Goal: Information Seeking & Learning: Find specific fact

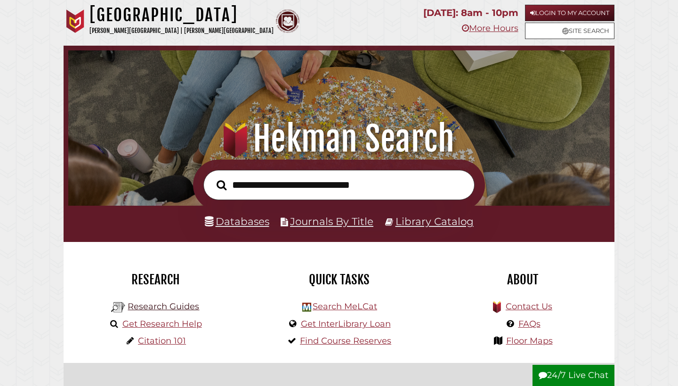
scroll to position [179, 536]
click at [180, 304] on link "Research Guides" at bounding box center [164, 306] width 72 height 10
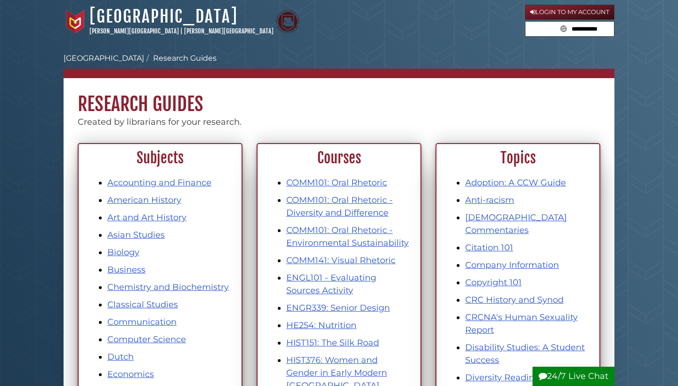
click at [550, 13] on link "Login to My Account" at bounding box center [569, 12] width 89 height 15
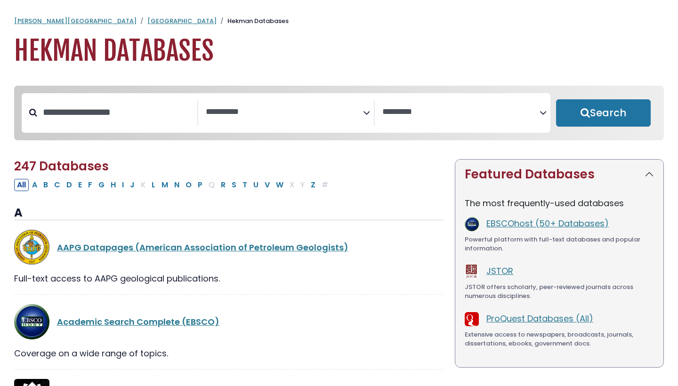
select select "Database Subject Filter"
select select "Database Vendors Filter"
click at [145, 117] on input "Search database by title or keyword" at bounding box center [117, 112] width 160 height 16
type input "***"
click at [603, 113] on button "Search" at bounding box center [603, 112] width 95 height 27
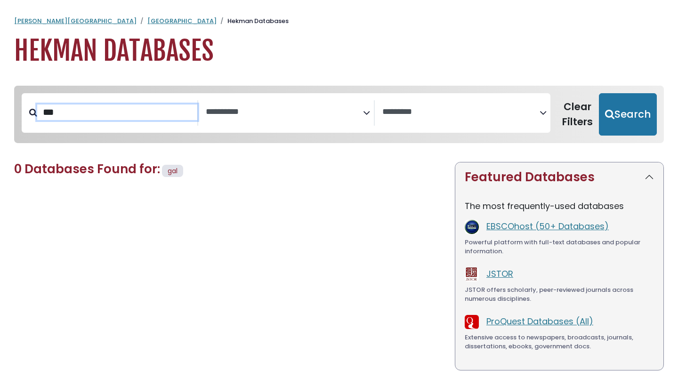
select select "Database Subject Filter"
select select "Database Vendors Filter"
type input "****"
click at [626, 113] on button "Search" at bounding box center [628, 114] width 58 height 42
select select "Database Subject Filter"
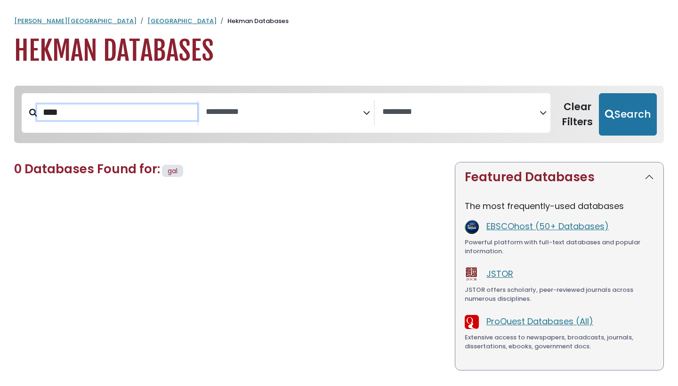
select select "Database Vendors Filter"
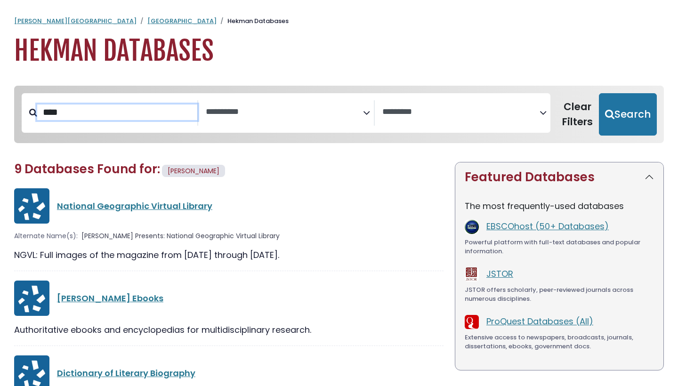
drag, startPoint x: 80, startPoint y: 113, endPoint x: 22, endPoint y: 104, distance: 59.1
click at [22, 104] on div "****" at bounding box center [110, 112] width 176 height 25
type input "********"
click at [626, 113] on button "Search" at bounding box center [628, 114] width 58 height 42
select select "Database Subject Filter"
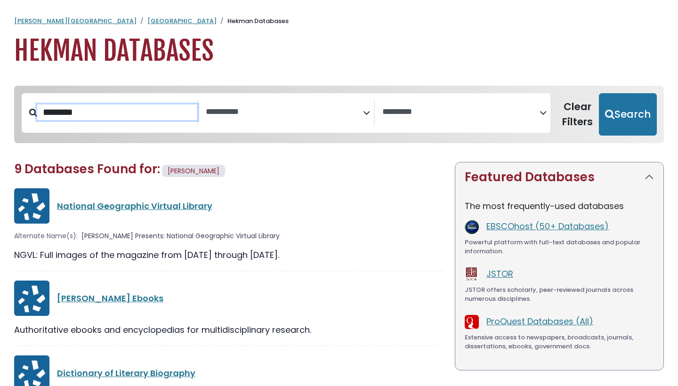
select select "Database Vendors Filter"
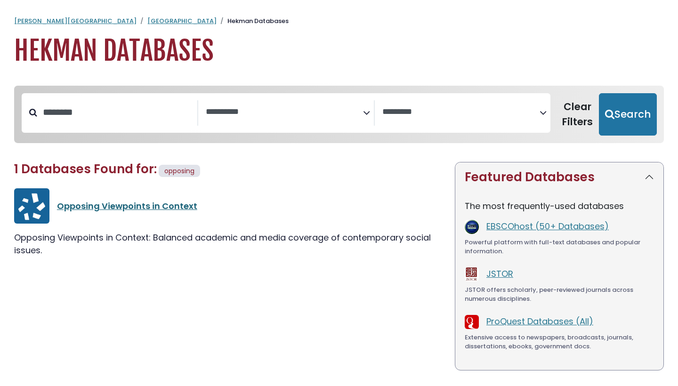
click at [110, 207] on link "Opposing Viewpoints in Context" at bounding box center [127, 206] width 140 height 12
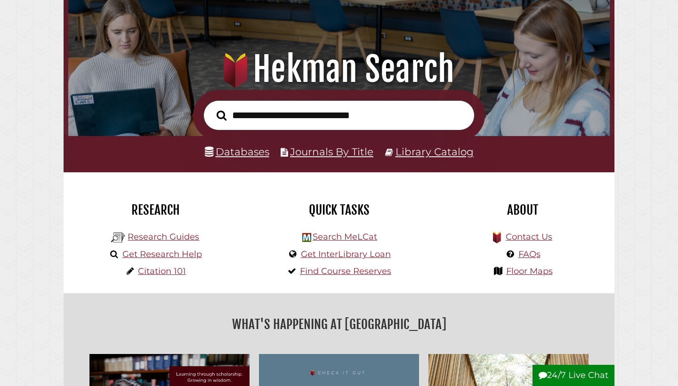
scroll to position [72, 0]
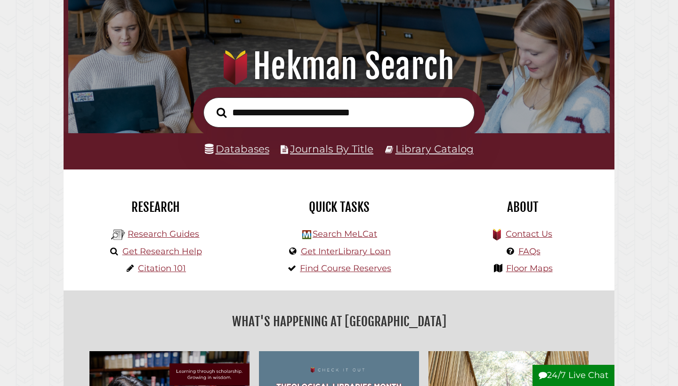
click at [264, 151] on link "Databases" at bounding box center [237, 149] width 64 height 12
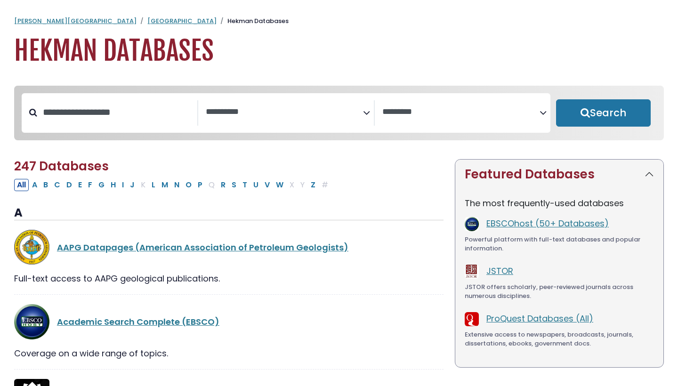
select select "Database Subject Filter"
select select "Database Vendors Filter"
click at [120, 117] on input "Search database by title or keyword" at bounding box center [117, 112] width 160 height 16
type input "**********"
click at [603, 113] on button "Search" at bounding box center [603, 112] width 95 height 27
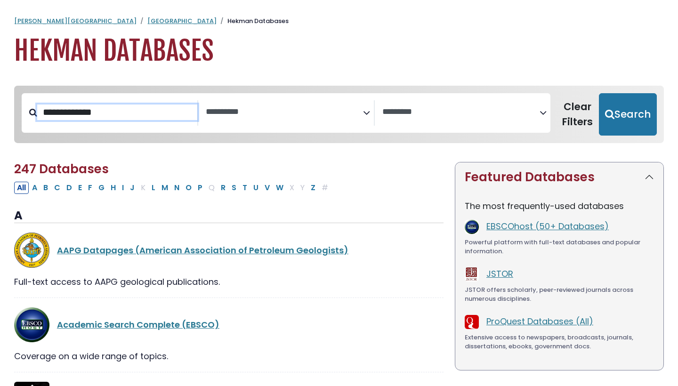
select select "Database Subject Filter"
select select "Database Vendors Filter"
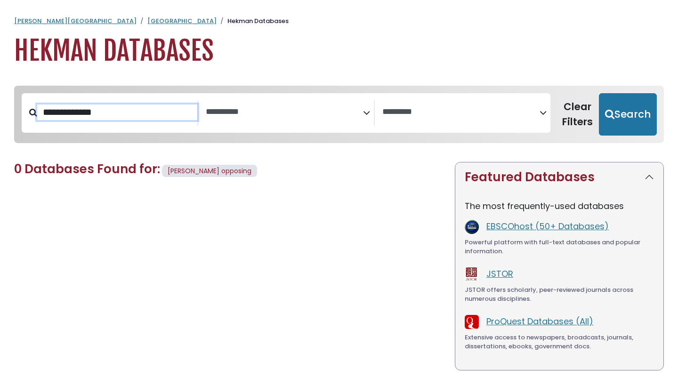
drag, startPoint x: 128, startPoint y: 111, endPoint x: 0, endPoint y: 101, distance: 128.8
click at [0, 101] on div "**********" at bounding box center [339, 258] width 678 height 364
type input "********"
click at [626, 113] on button "Search" at bounding box center [628, 114] width 58 height 42
select select "Database Subject Filter"
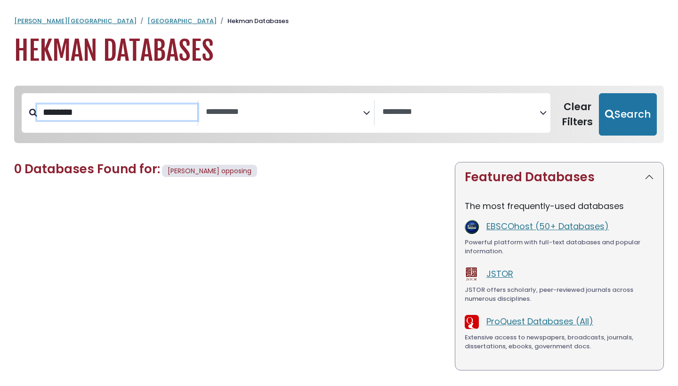
select select "Database Vendors Filter"
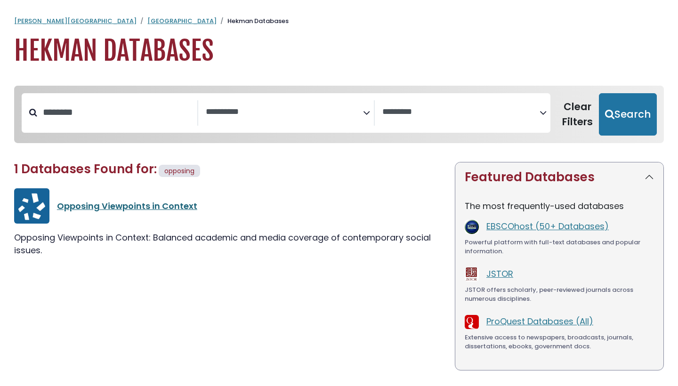
click at [88, 201] on link "Opposing Viewpoints in Context" at bounding box center [127, 206] width 140 height 12
